Goal: Information Seeking & Learning: Learn about a topic

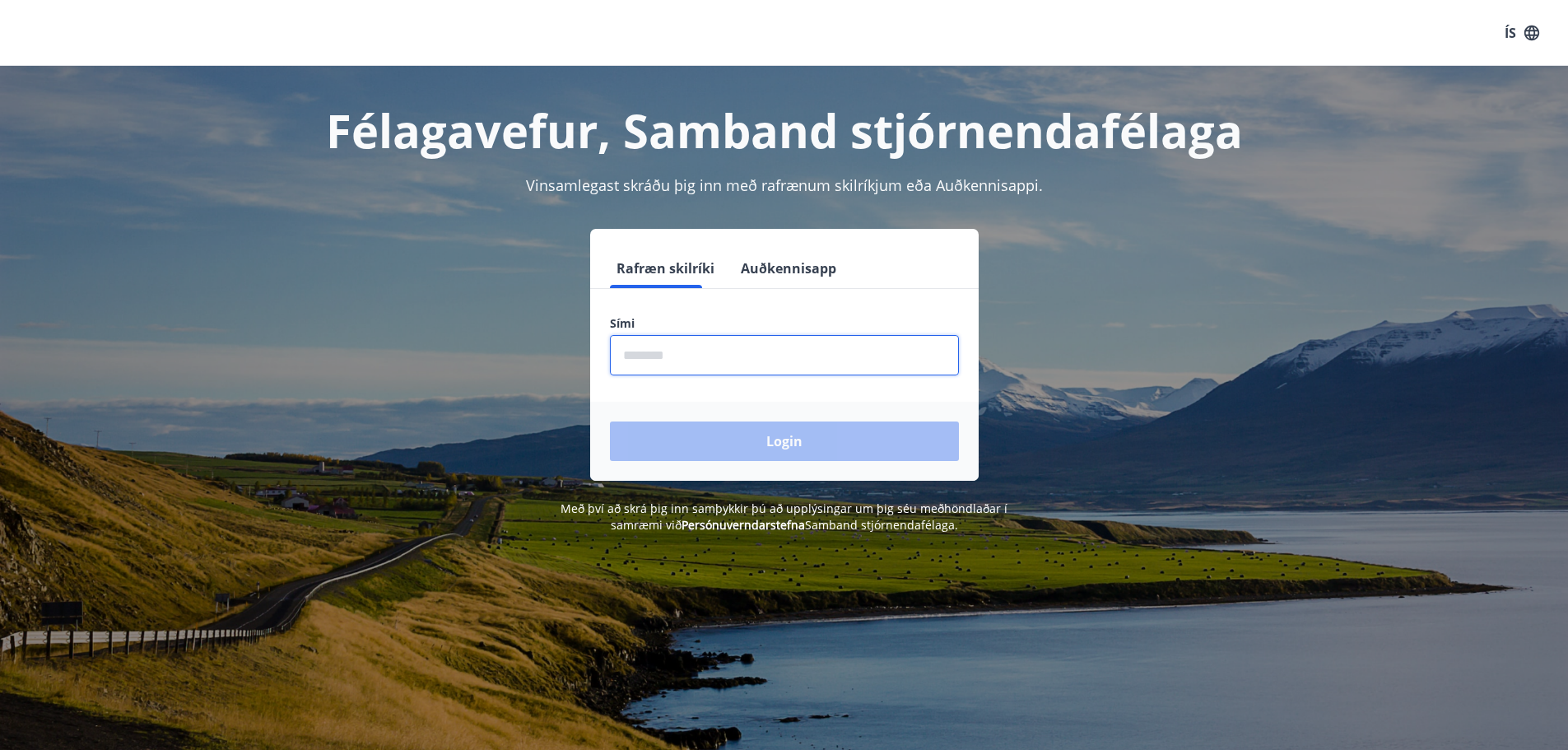
click at [738, 354] on input "phone" at bounding box center [784, 355] width 349 height 40
type input "********"
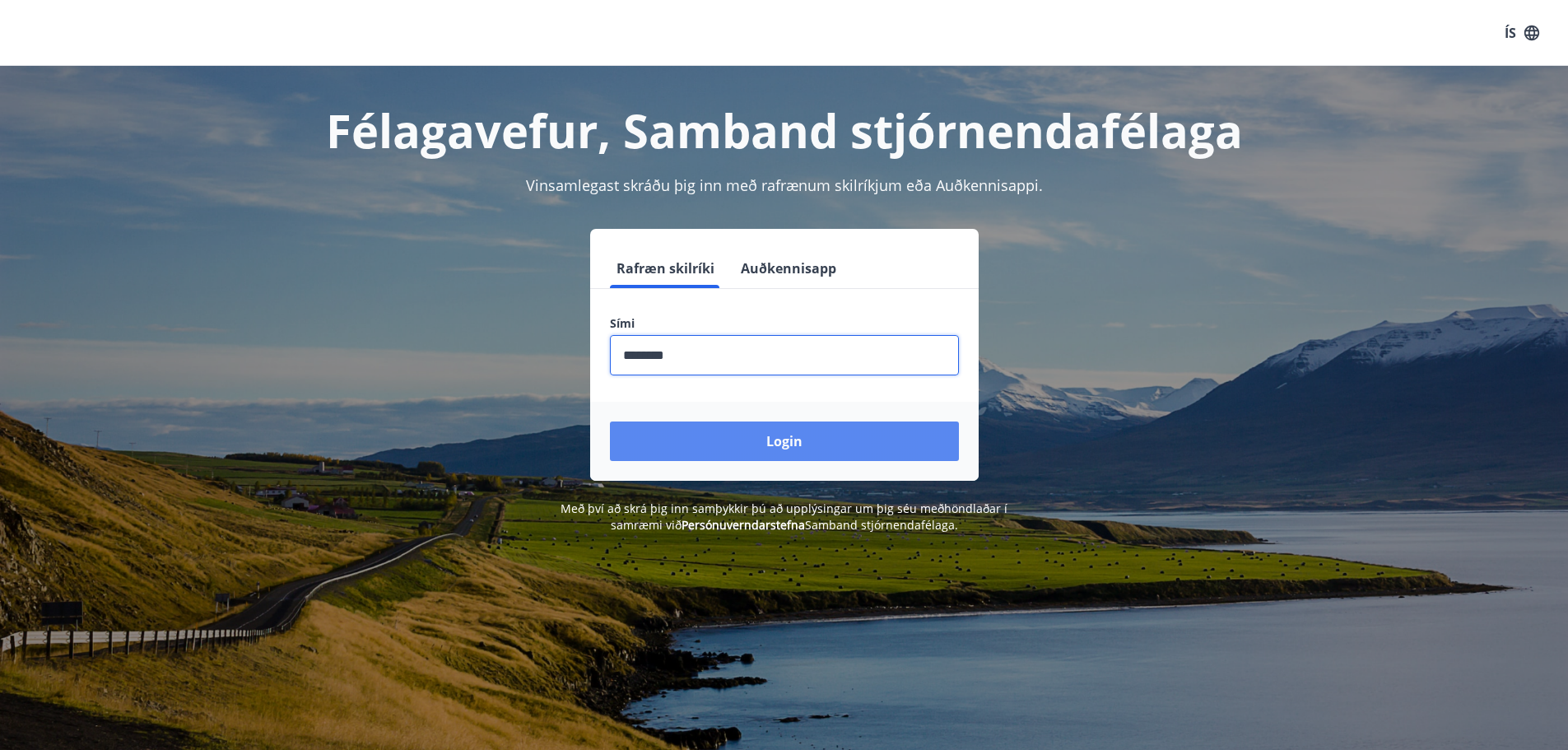
click at [738, 455] on button "Login" at bounding box center [784, 440] width 349 height 39
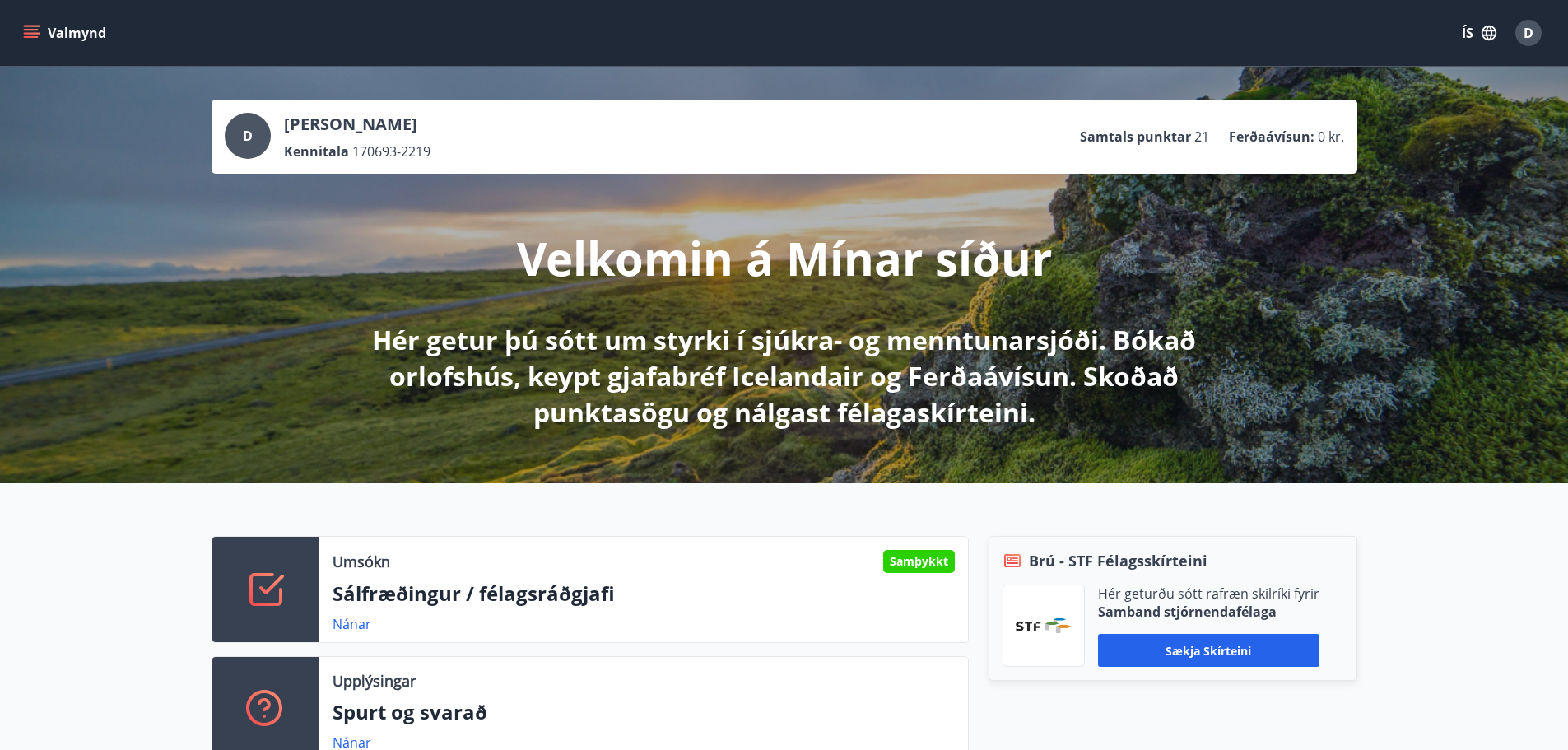
click at [29, 33] on icon "menu" at bounding box center [32, 33] width 18 height 2
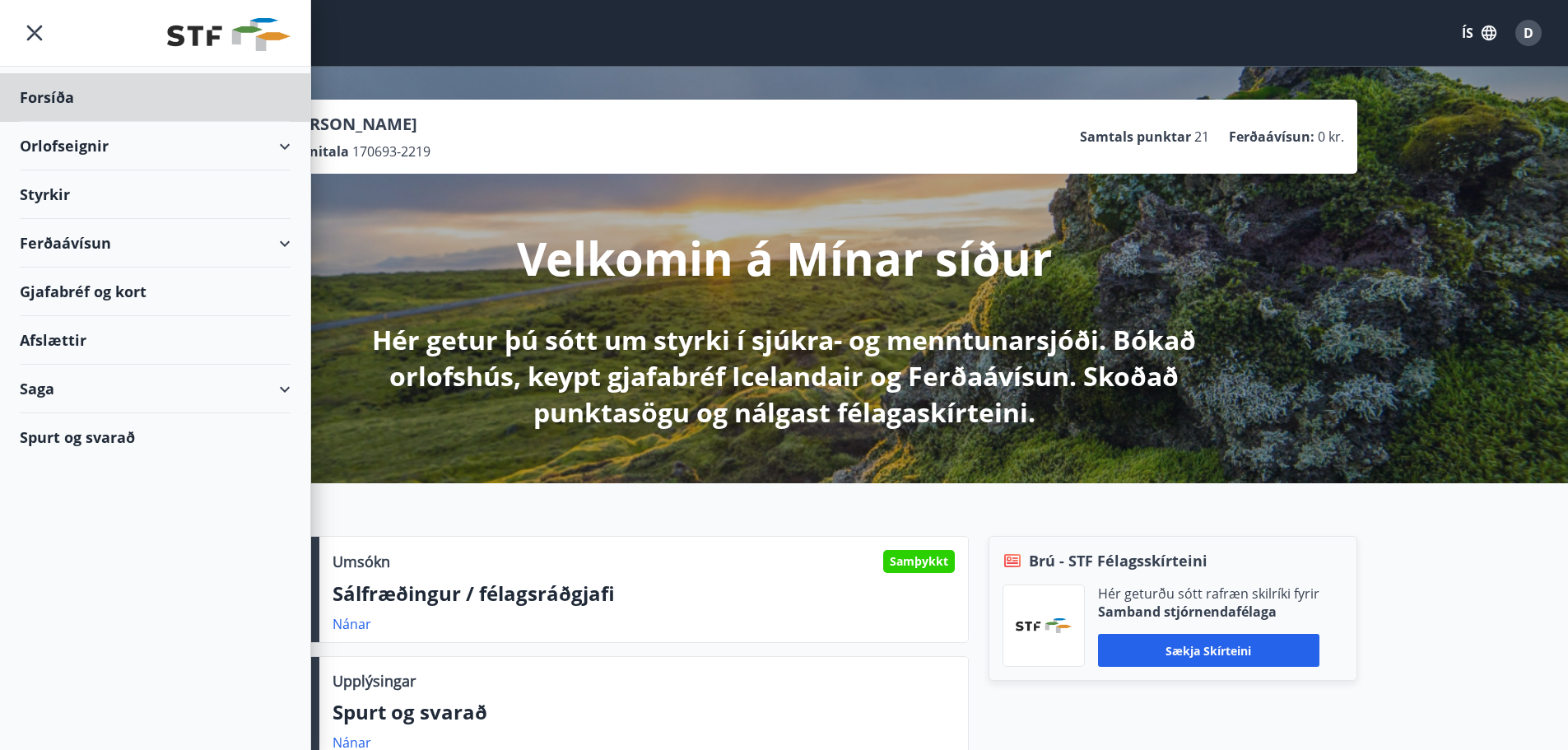
click at [39, 196] on div "Styrkir" at bounding box center [155, 194] width 270 height 49
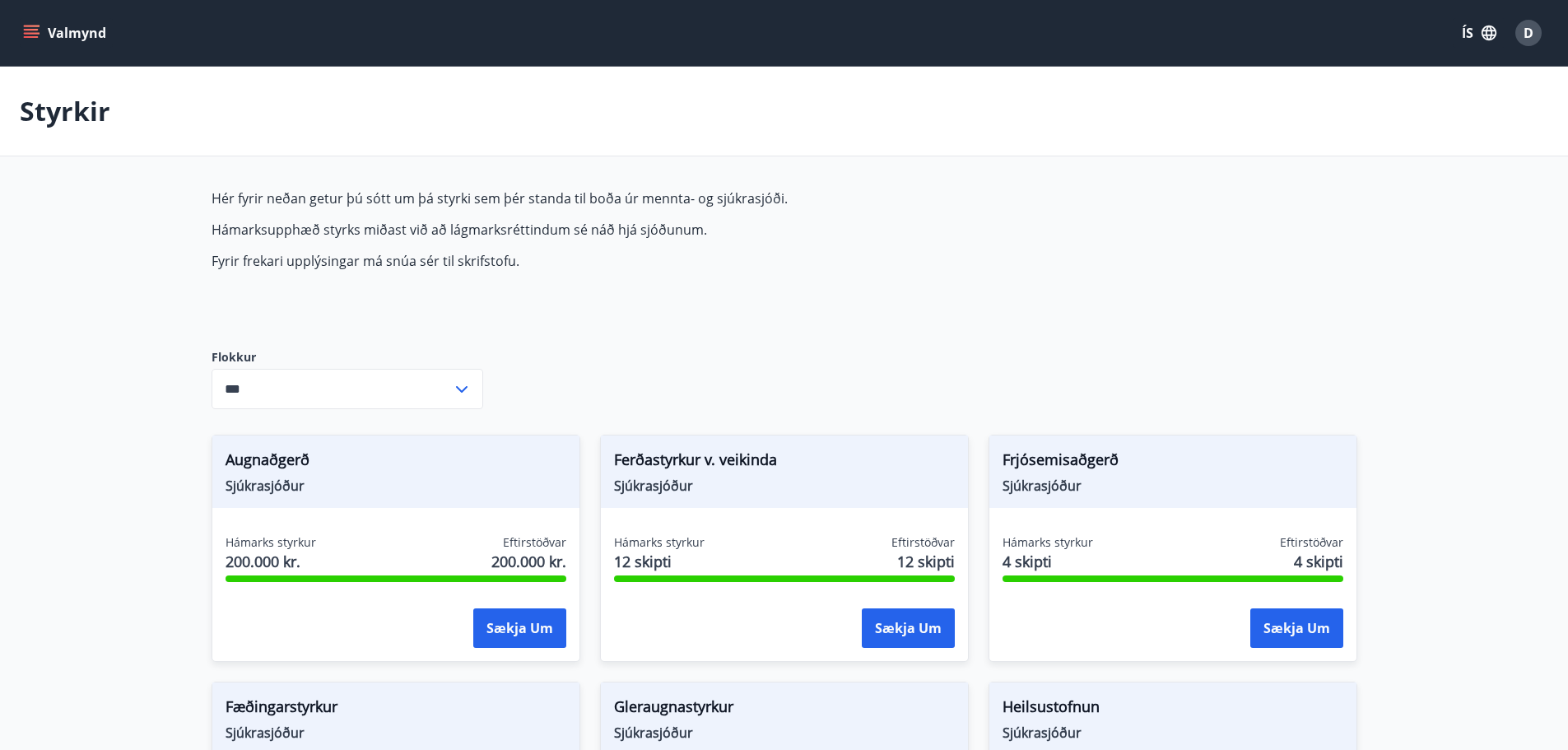
type input "***"
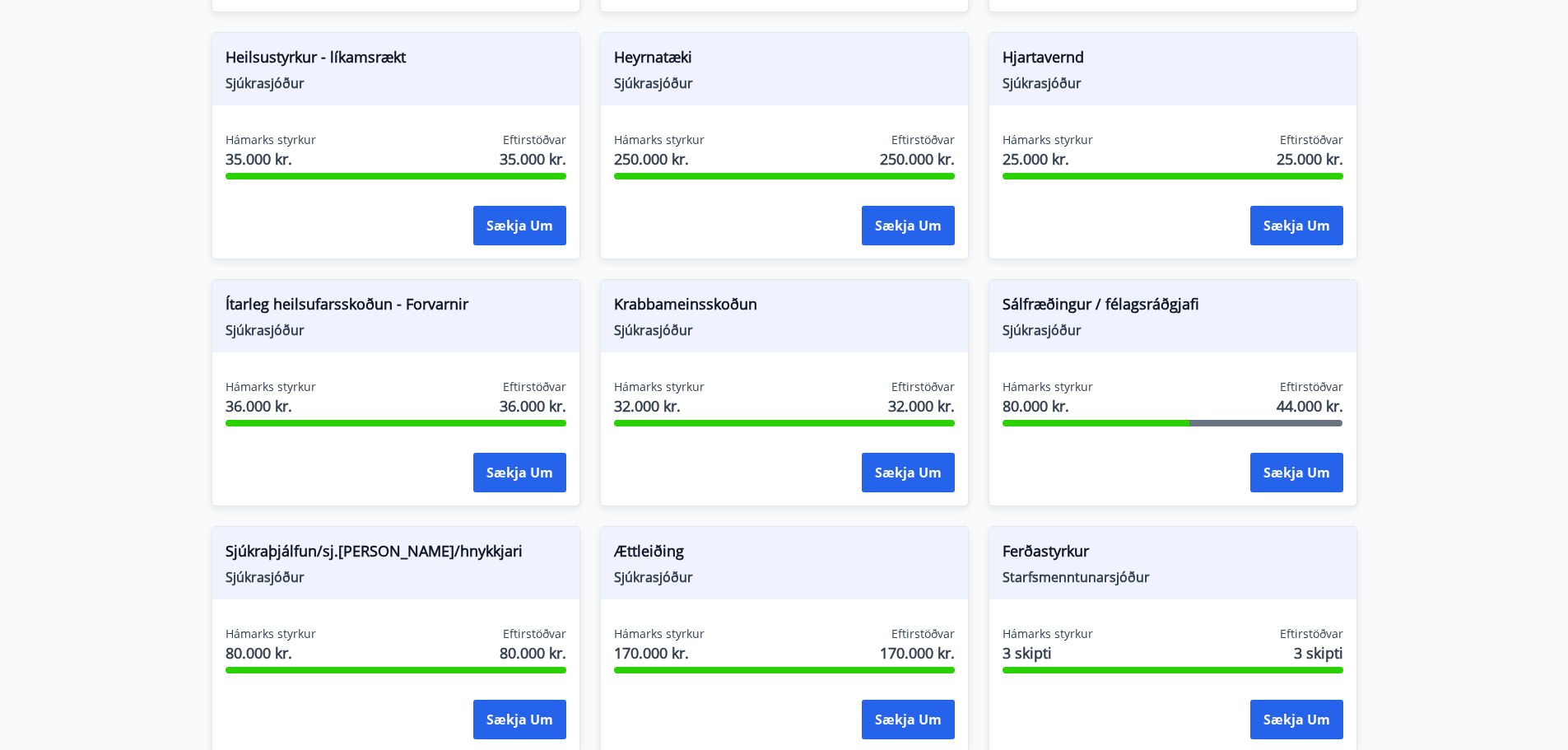
scroll to position [893, 0]
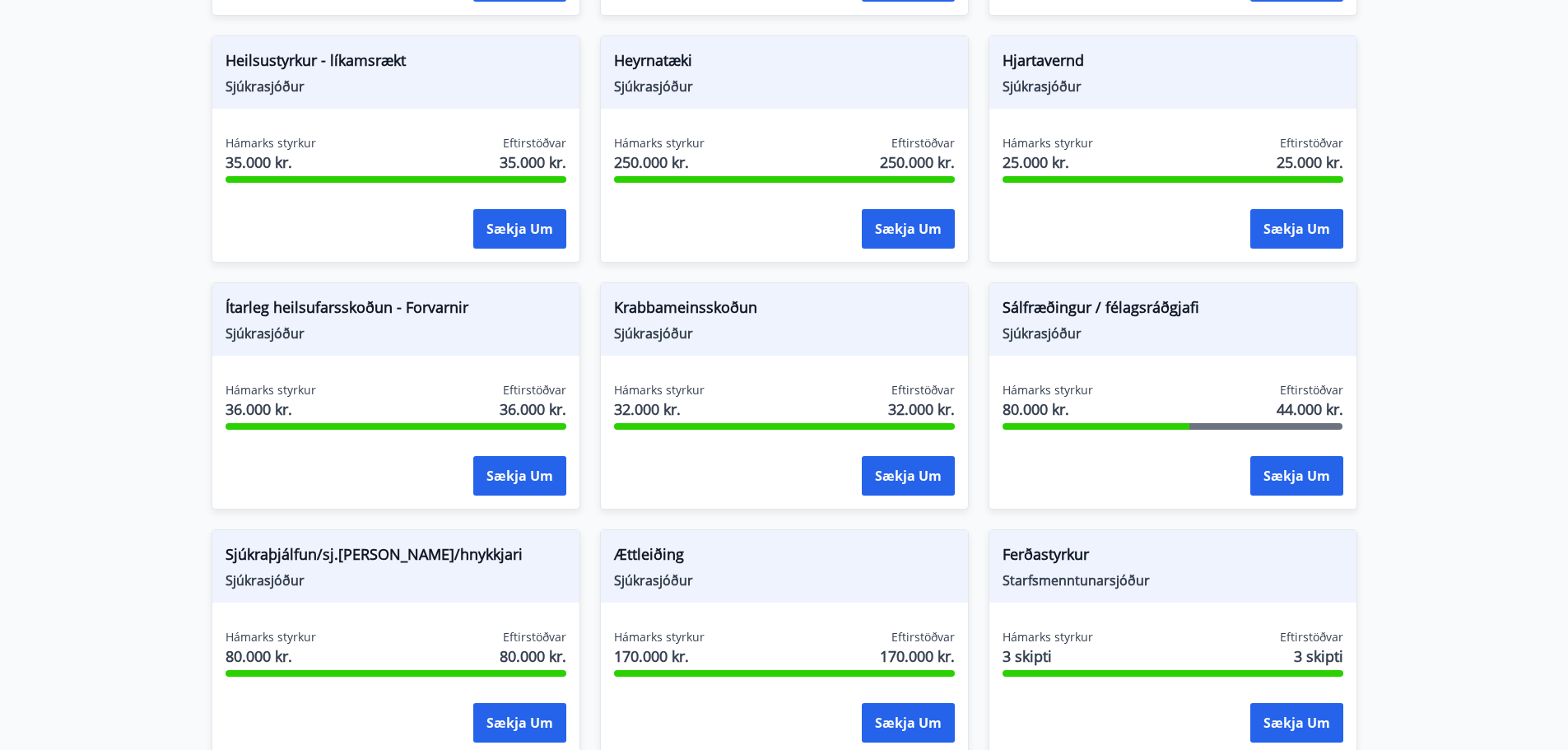
click at [995, 304] on div "Sálfræðingur / félagsráðgjafi Sjúkrasjóður" at bounding box center [1173, 319] width 367 height 73
drag, startPoint x: 1000, startPoint y: 302, endPoint x: 1269, endPoint y: 355, distance: 274.2
click at [1259, 354] on div "Sálfræðingur / félagsráðgjafi Sjúkrasjóður" at bounding box center [1173, 319] width 367 height 73
click at [24, 373] on main "Styrkir Hér fyrir neðan getur þú sótt um þá styrki sem þér standa til boða úr m…" at bounding box center [784, 98] width 1568 height 1850
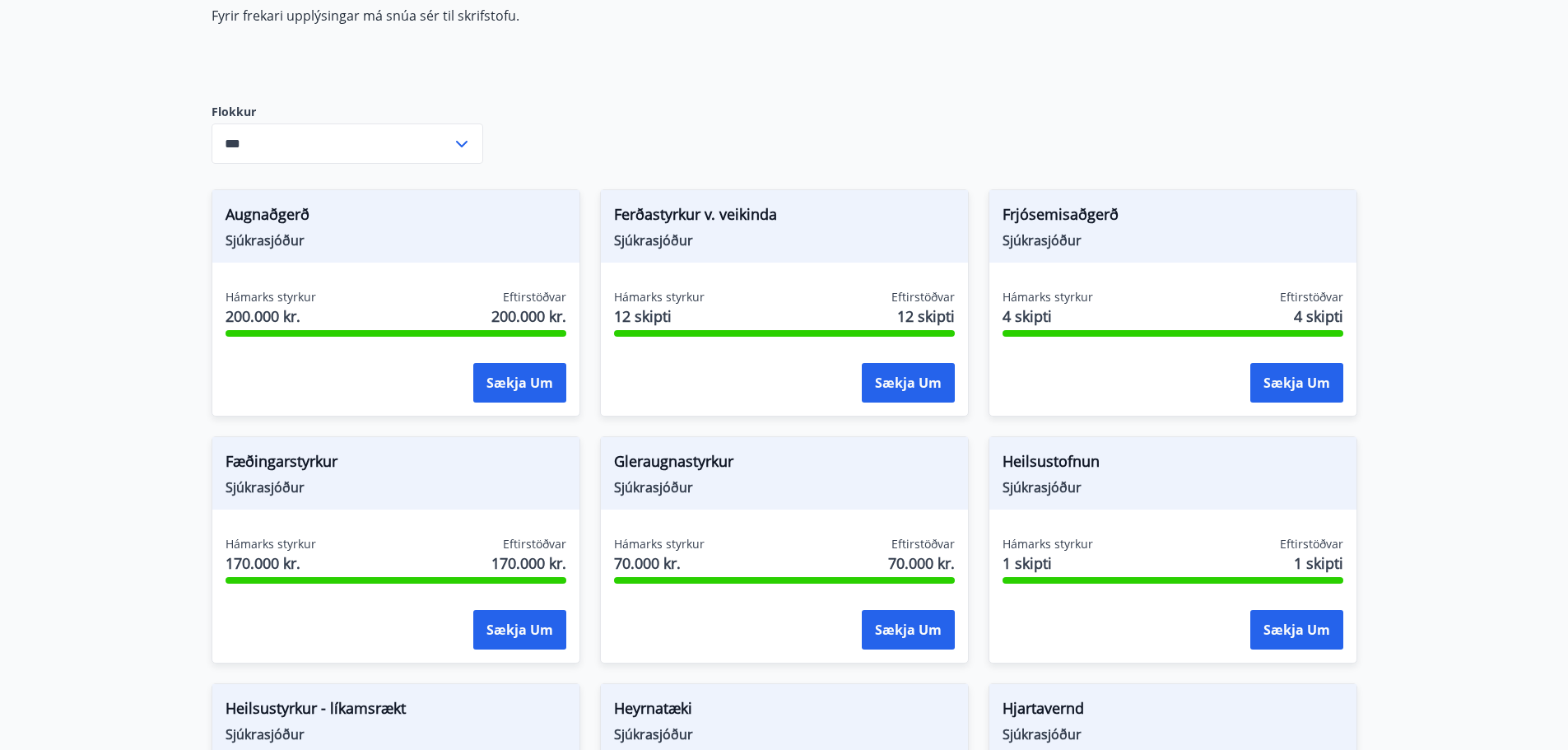
scroll to position [412, 0]
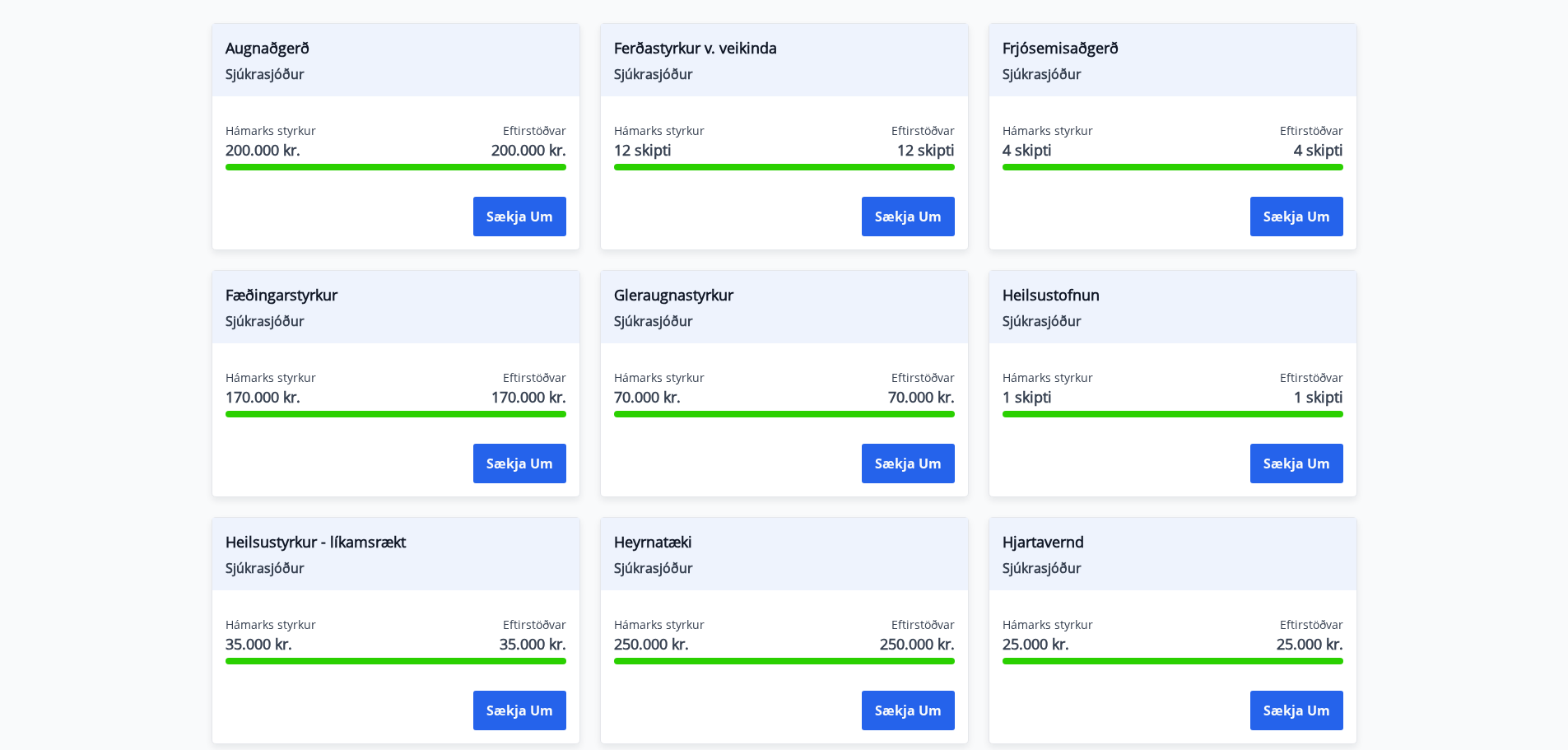
drag, startPoint x: 1050, startPoint y: 483, endPoint x: 170, endPoint y: 393, distance: 884.6
click at [170, 393] on main "Styrkir Hér fyrir neðan getur þú sótt um þá styrki sem þér standa til boða úr m…" at bounding box center [784, 580] width 1568 height 1850
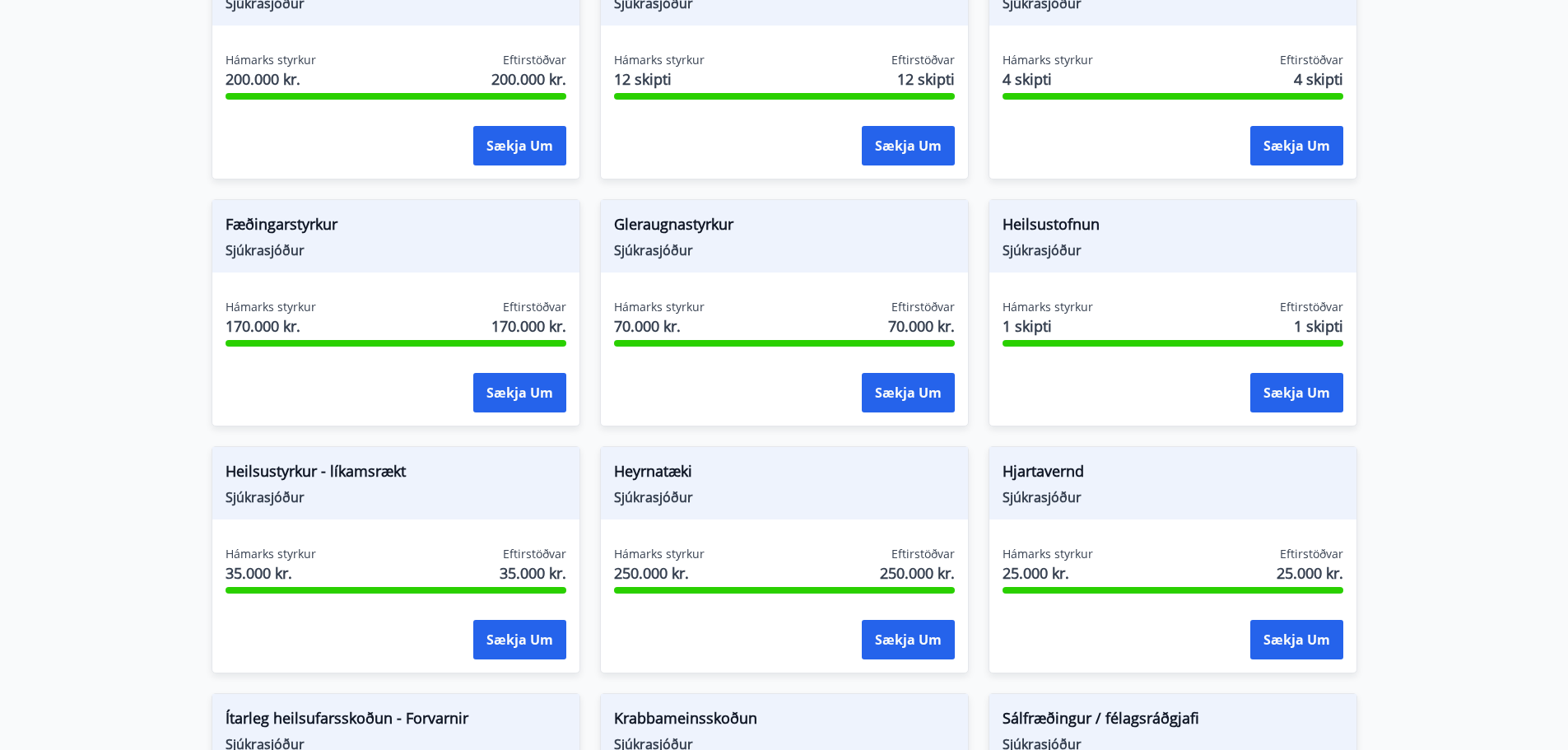
scroll to position [494, 0]
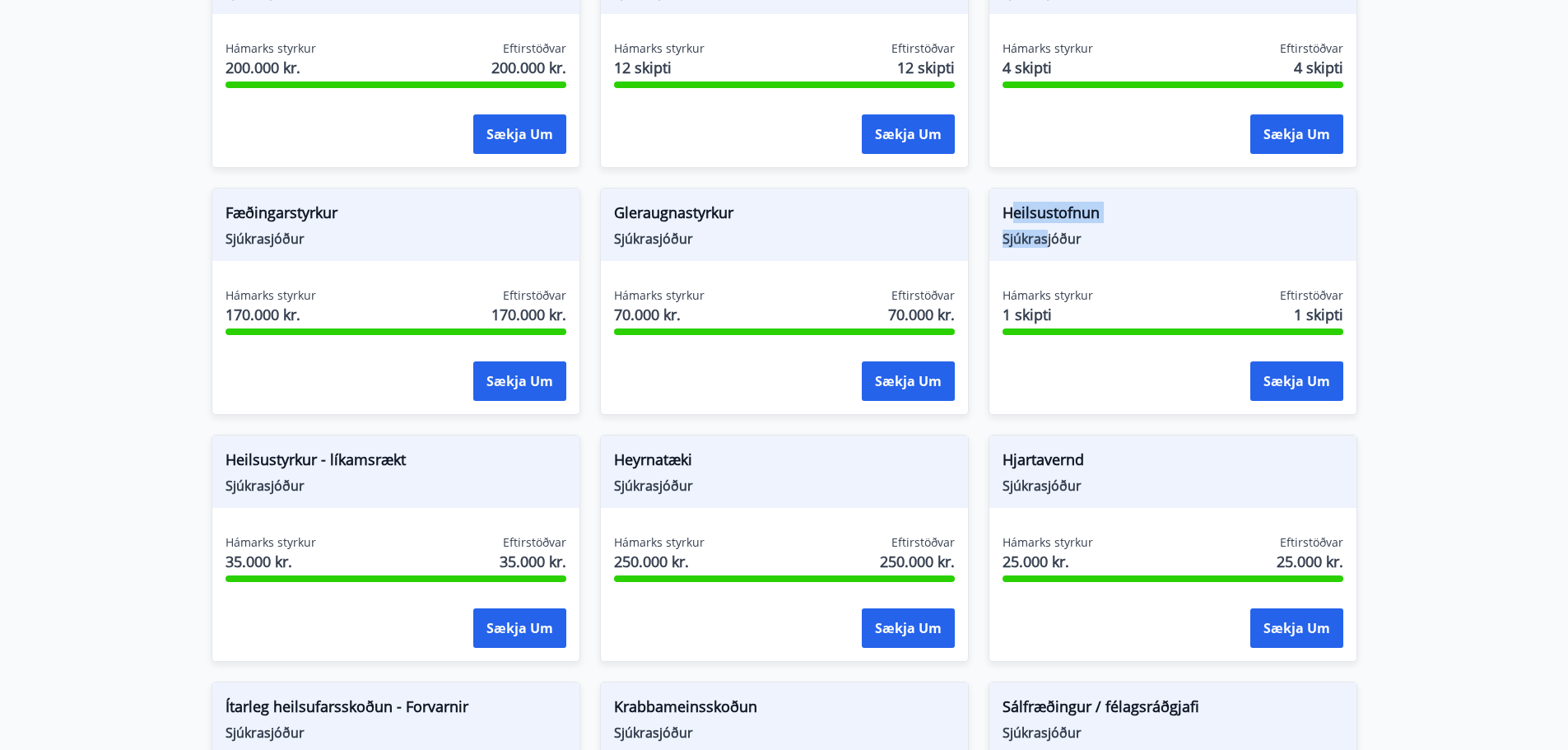
drag, startPoint x: 1011, startPoint y: 206, endPoint x: 1048, endPoint y: 240, distance: 50.2
click at [1048, 240] on div "Heilsustofnun Sjúkrasjóður" at bounding box center [1173, 225] width 367 height 73
click at [1053, 237] on span "Sjúkrasjóður" at bounding box center [1172, 238] width 341 height 18
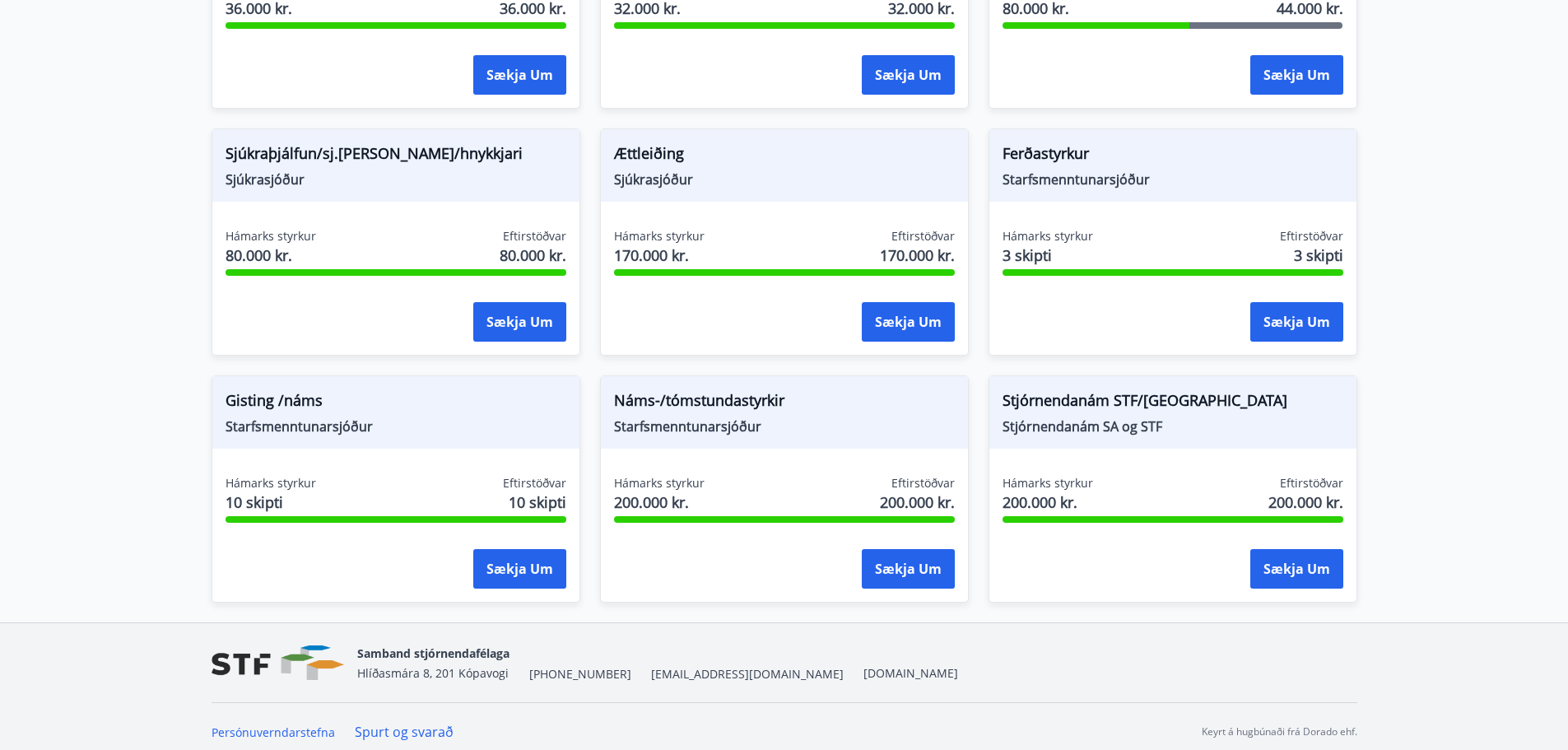
scroll to position [1305, 0]
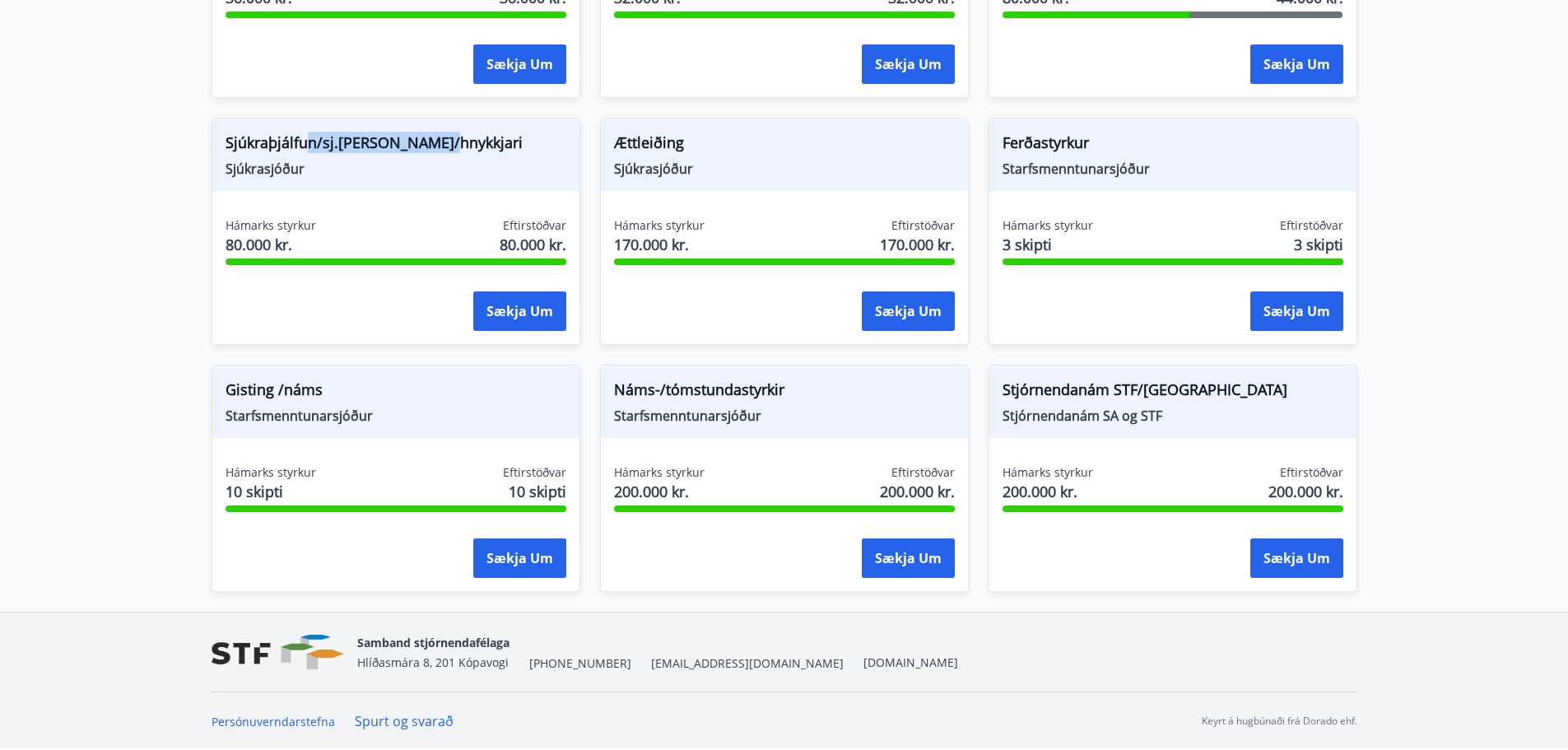
drag, startPoint x: 310, startPoint y: 137, endPoint x: 477, endPoint y: 139, distance: 167.0
click at [477, 139] on span "Sjúkraþjálfun/sj.nudd/hnykkjari" at bounding box center [396, 145] width 341 height 28
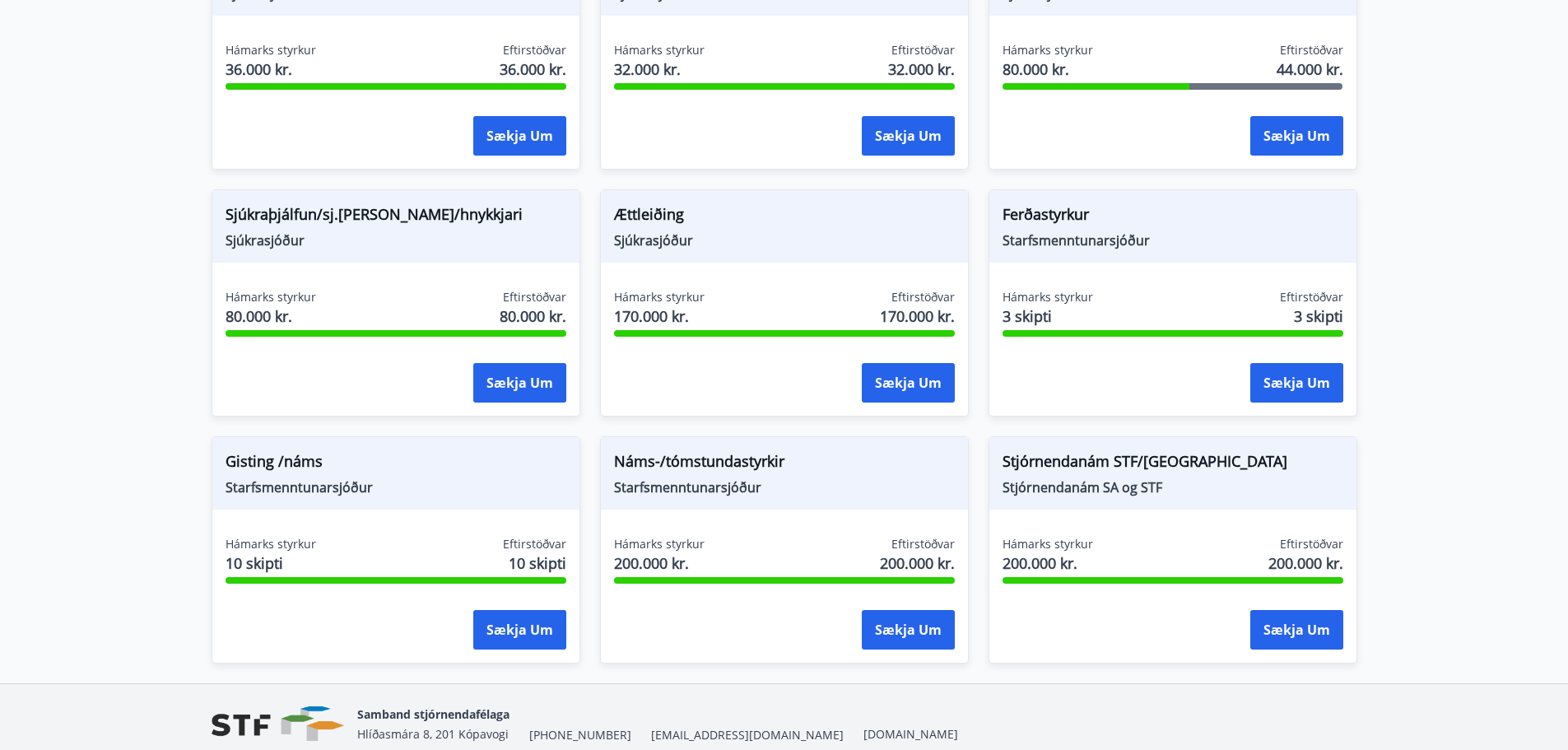
scroll to position [1234, 0]
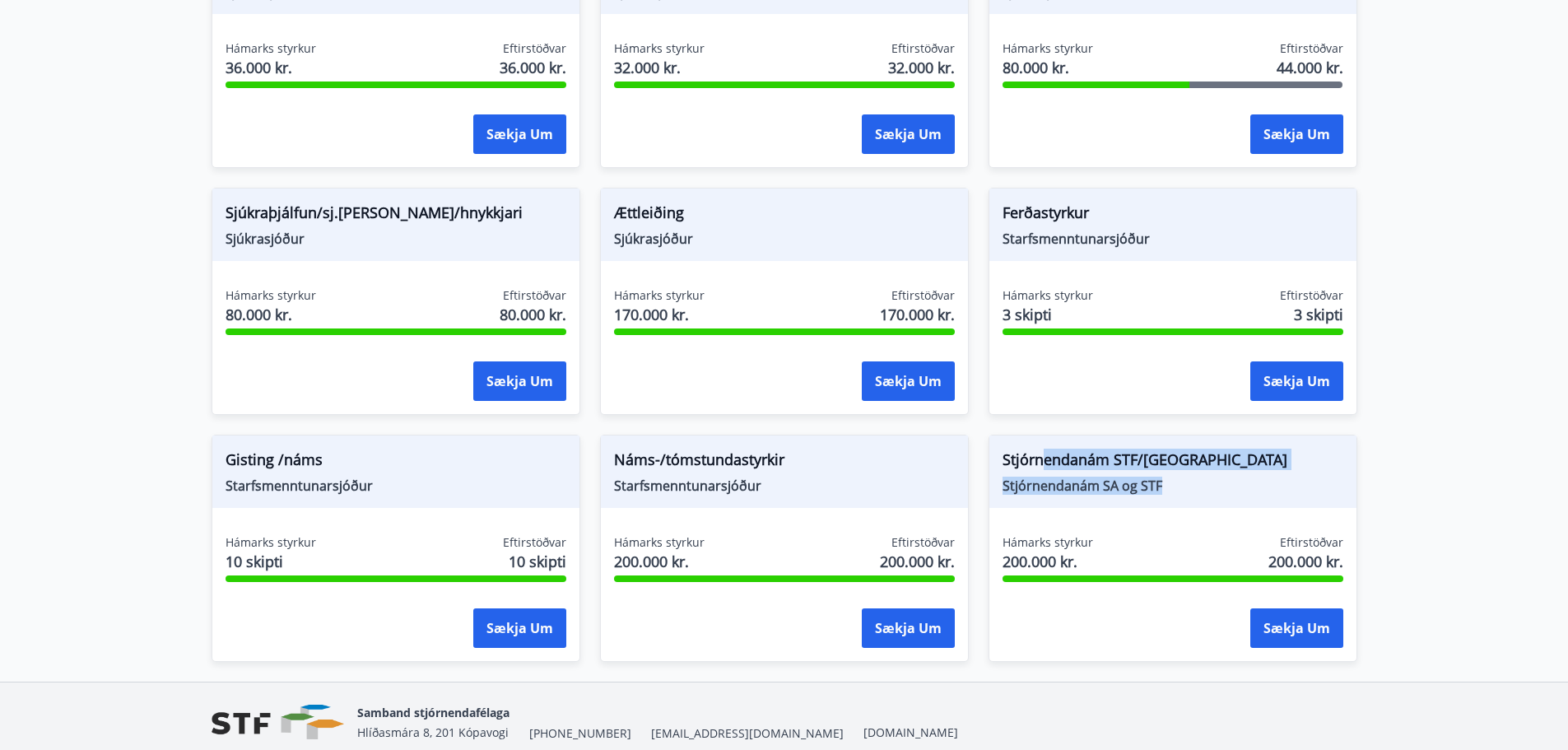
drag, startPoint x: 1046, startPoint y: 446, endPoint x: 1181, endPoint y: 479, distance: 139.0
click at [1192, 476] on div "Stjórnendanám STF/SA Stjórnendanám SA og STF" at bounding box center [1173, 472] width 367 height 73
click at [1165, 464] on span "Stjórnendanám STF/SA" at bounding box center [1172, 462] width 341 height 28
click at [1166, 480] on span "Stjórnendanám SA og STF" at bounding box center [1172, 485] width 341 height 18
click at [1165, 482] on span "Stjórnendanám SA og STF" at bounding box center [1172, 485] width 341 height 18
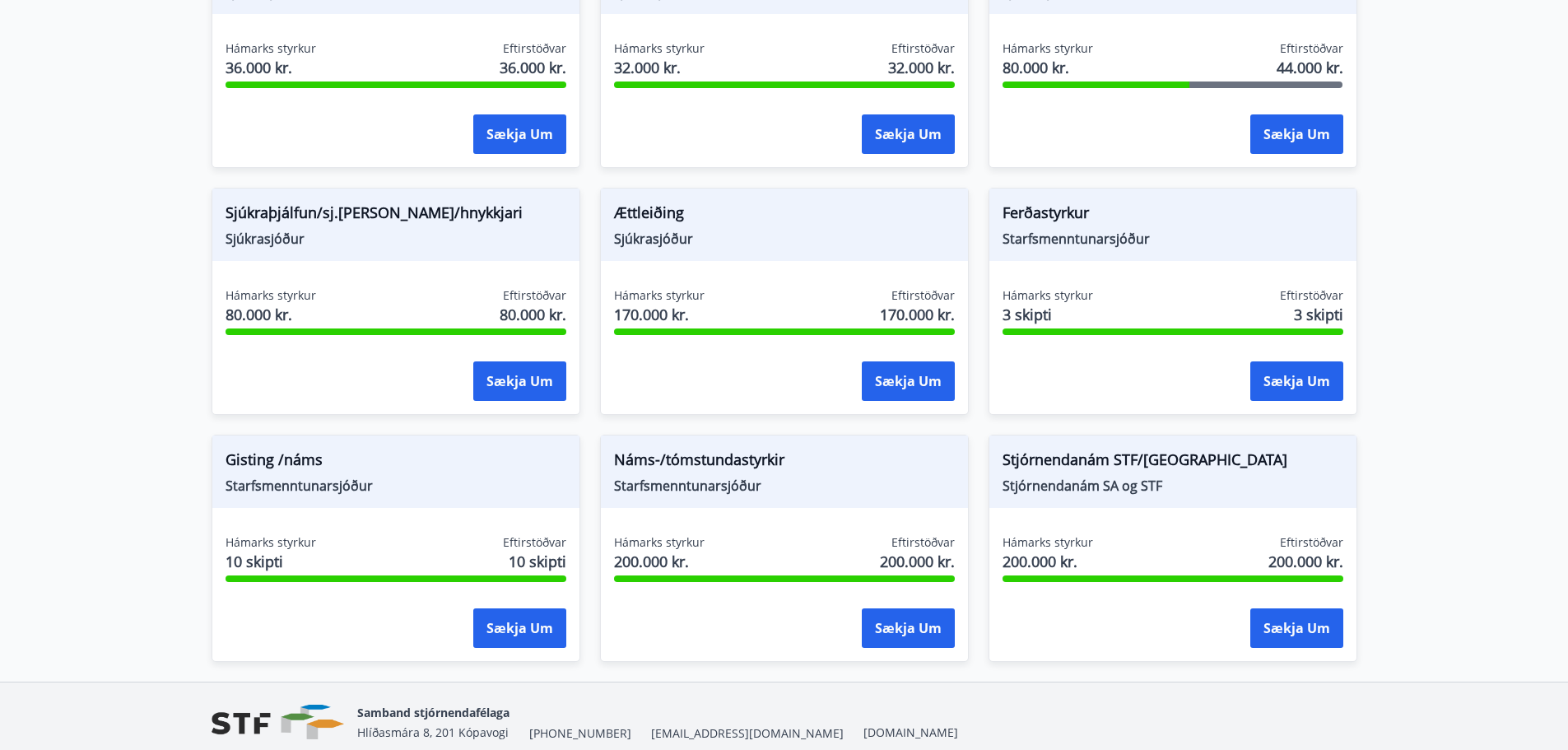
click at [1165, 482] on span "Stjórnendanám SA og STF" at bounding box center [1172, 485] width 341 height 18
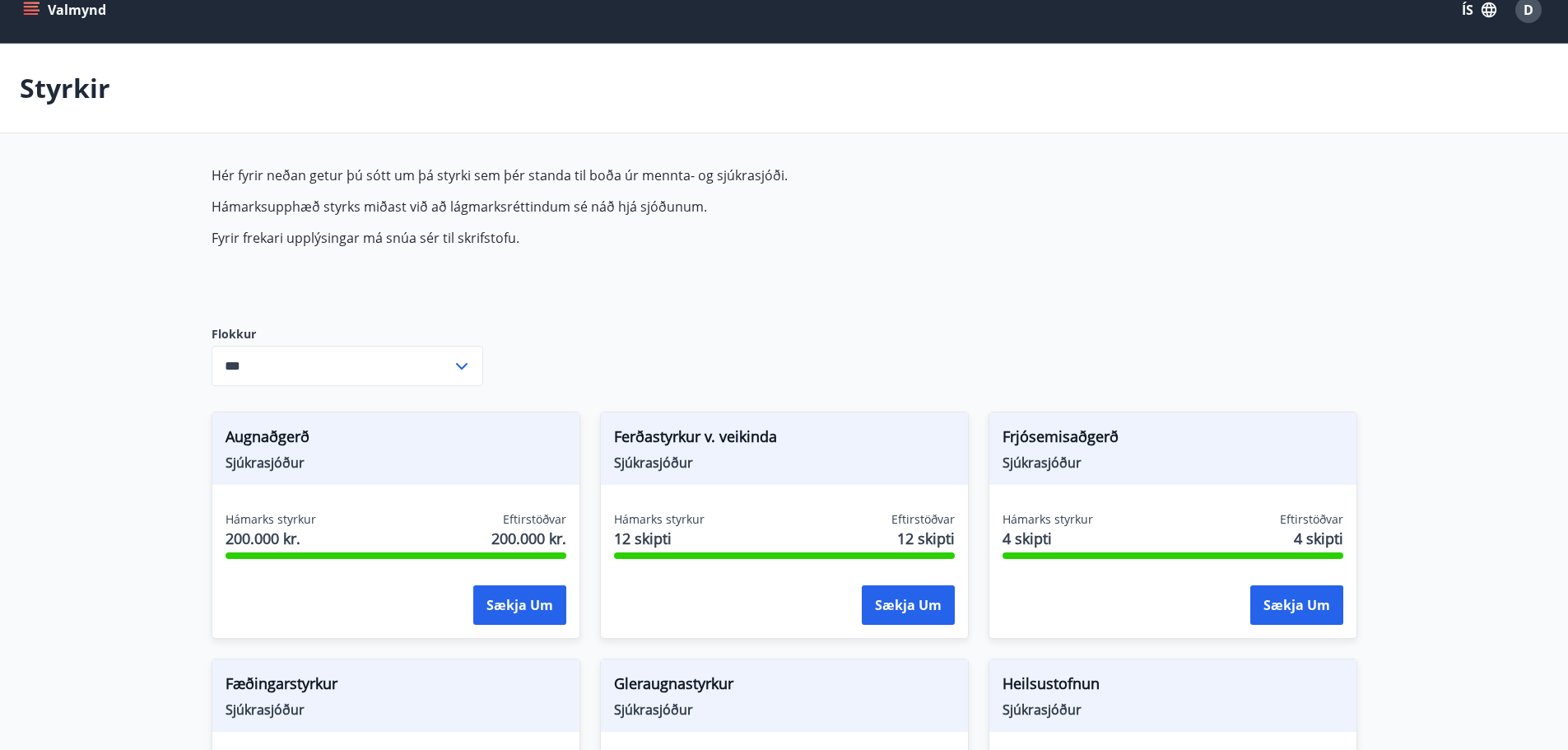
scroll to position [0, 0]
